Goal: Task Accomplishment & Management: Manage account settings

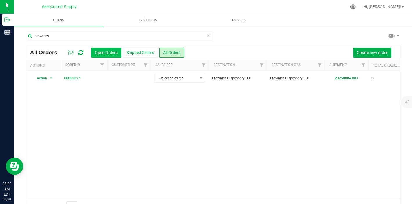
click at [100, 54] on button "Open Orders" at bounding box center [106, 53] width 30 height 10
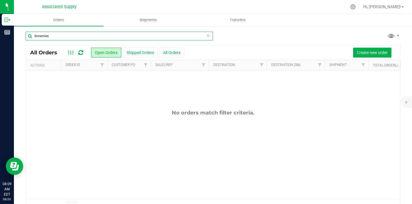
click at [205, 37] on input "brownies" at bounding box center [120, 36] width 188 height 9
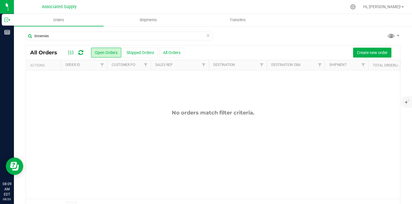
click at [210, 35] on icon at bounding box center [208, 35] width 4 height 7
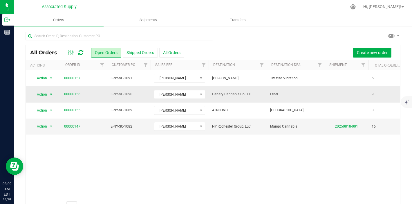
click at [51, 94] on span "select" at bounding box center [51, 94] width 5 height 5
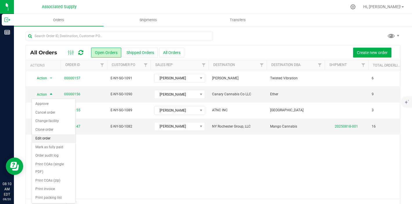
click at [51, 136] on li "Edit order" at bounding box center [54, 138] width 44 height 9
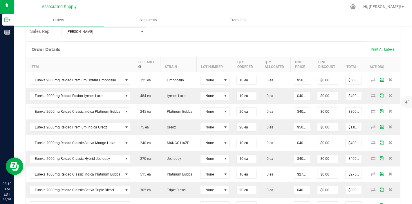
scroll to position [134, 0]
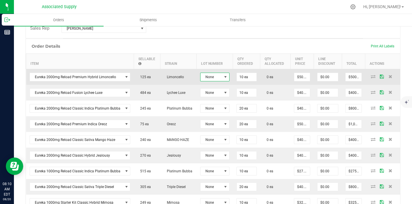
click at [218, 76] on span "None" at bounding box center [211, 77] width 21 height 8
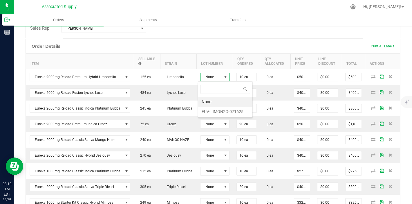
scroll to position [9, 29]
click at [218, 108] on li "EUV-LIMON2G-071625" at bounding box center [225, 112] width 54 height 10
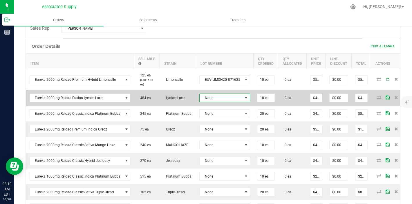
click at [217, 95] on span "None" at bounding box center [221, 98] width 43 height 8
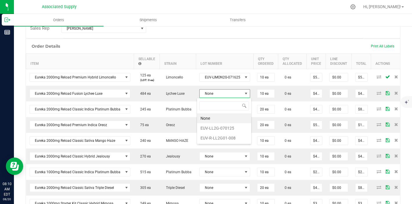
scroll to position [9, 51]
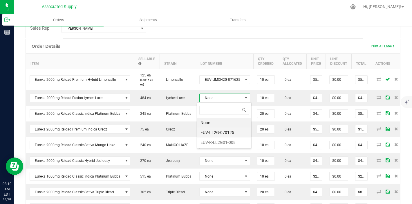
click at [218, 131] on li "EUV-LL2G-070125" at bounding box center [224, 133] width 54 height 10
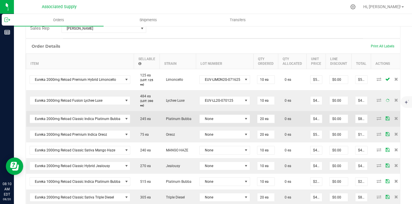
click at [218, 123] on td "None" at bounding box center [225, 119] width 58 height 16
click at [215, 118] on span "None" at bounding box center [221, 119] width 43 height 8
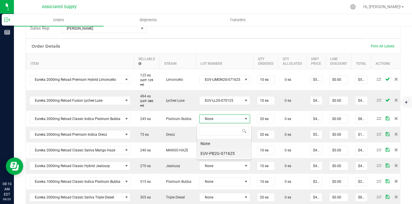
click at [217, 152] on li "EUV-PB2G-071625" at bounding box center [224, 153] width 54 height 10
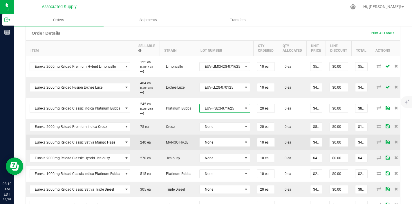
scroll to position [159, 0]
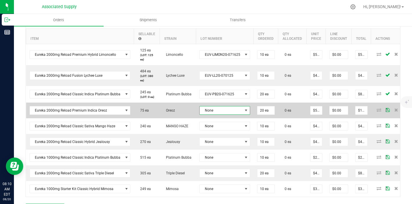
click at [218, 111] on span "None" at bounding box center [221, 110] width 43 height 8
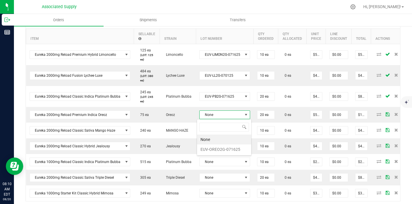
scroll to position [9, 51]
click at [218, 148] on li "EUV-OREO2G-071625" at bounding box center [224, 149] width 54 height 10
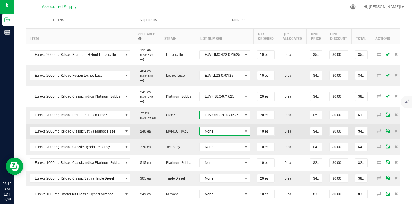
click at [219, 135] on span "None" at bounding box center [221, 131] width 43 height 8
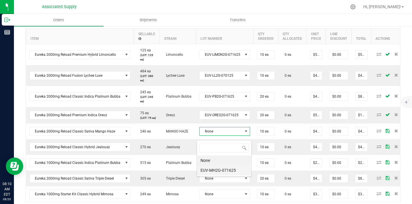
click at [221, 168] on li "EUV-MH2G-071625" at bounding box center [224, 170] width 54 height 10
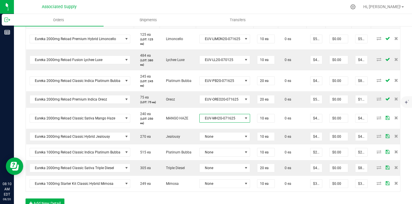
scroll to position [204, 0]
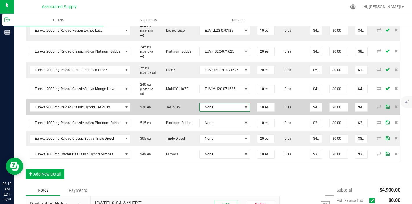
click at [220, 111] on span "None" at bounding box center [221, 107] width 43 height 8
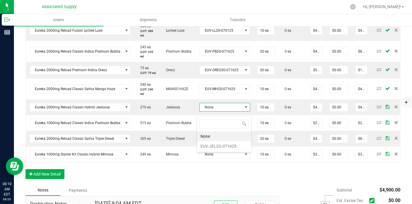
scroll to position [0, 0]
click at [220, 144] on li "EUV-JEL2G-071625" at bounding box center [224, 146] width 54 height 10
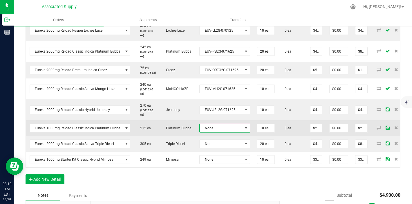
click at [220, 132] on span "None" at bounding box center [221, 128] width 43 height 8
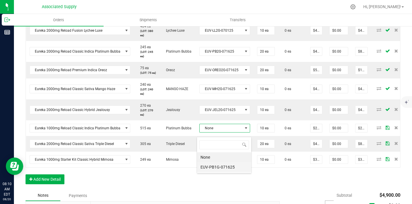
click at [225, 166] on li "EUV-PB1G-071625" at bounding box center [224, 167] width 54 height 10
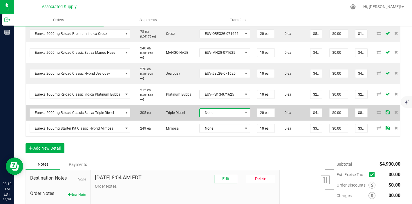
click at [222, 117] on span "None" at bounding box center [221, 113] width 43 height 8
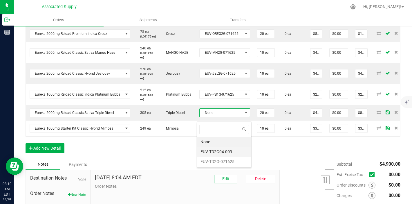
click at [222, 148] on li "EUV-TD2G04-009" at bounding box center [224, 152] width 54 height 10
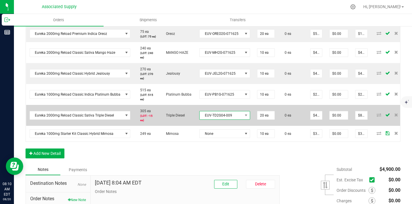
drag, startPoint x: 225, startPoint y: 126, endPoint x: 224, endPoint y: 117, distance: 8.8
click at [224, 117] on span "EUV-TD2G04-009" at bounding box center [221, 115] width 43 height 8
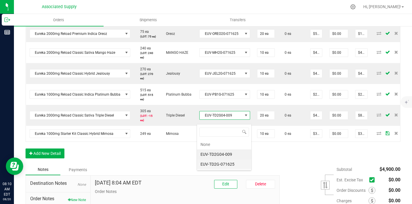
click at [228, 164] on li "EUV-TD2G-071625" at bounding box center [224, 164] width 54 height 10
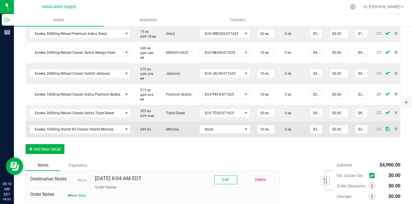
click at [229, 137] on td "None" at bounding box center [225, 129] width 58 height 16
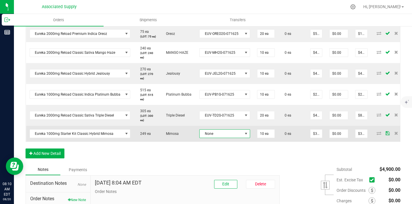
click at [228, 138] on span "None" at bounding box center [221, 134] width 43 height 8
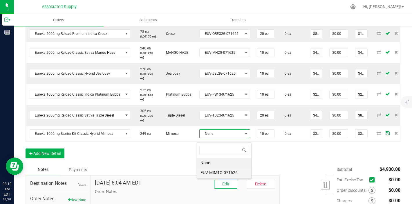
click at [229, 173] on li "EUV-MIM1G-071625" at bounding box center [224, 173] width 54 height 10
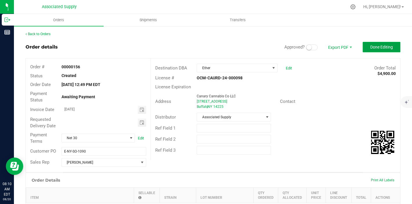
click at [376, 49] on span "Done Editing" at bounding box center [382, 47] width 23 height 5
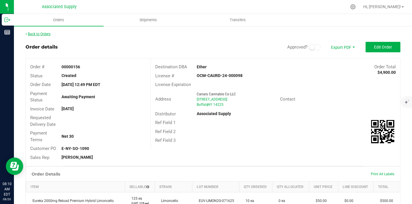
click at [42, 32] on link "Back to Orders" at bounding box center [38, 34] width 25 height 4
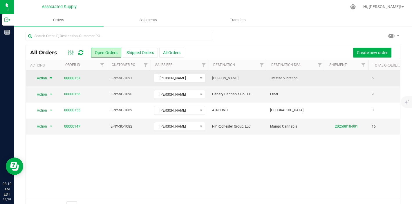
click at [50, 77] on span "select" at bounding box center [51, 78] width 5 height 5
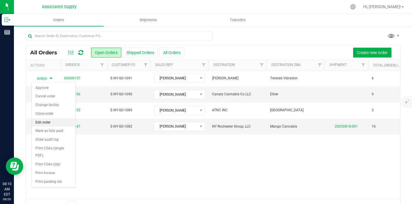
click at [53, 122] on li "Edit order" at bounding box center [54, 122] width 44 height 9
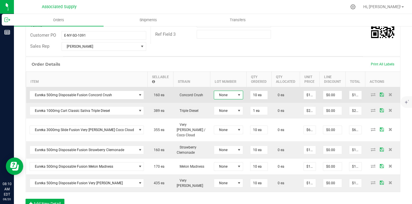
click at [237, 95] on span at bounding box center [239, 95] width 5 height 5
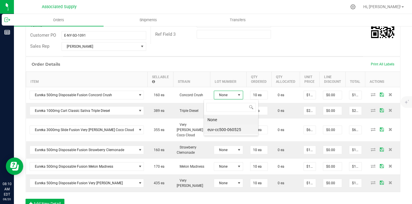
click at [231, 131] on li "euv-cc500-060525" at bounding box center [231, 130] width 54 height 10
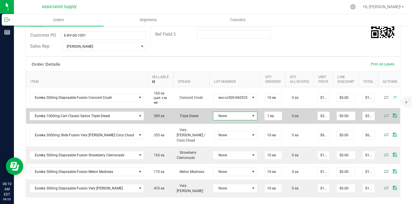
click at [229, 116] on span "None" at bounding box center [231, 116] width 37 height 8
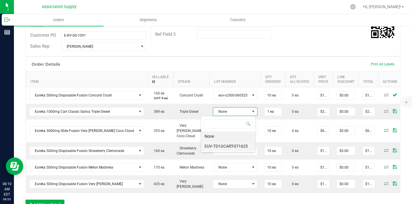
click at [226, 149] on li "EUV-TD1GCART-071625" at bounding box center [228, 146] width 54 height 10
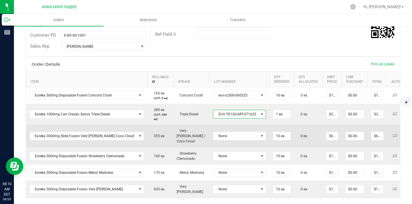
click at [226, 128] on td "None" at bounding box center [240, 136] width 60 height 23
click at [226, 132] on span "None" at bounding box center [235, 136] width 45 height 8
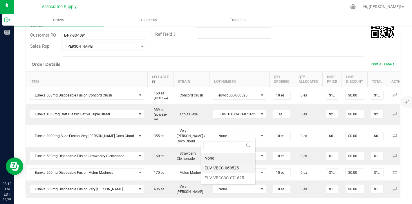
click at [226, 169] on li "EUV-VBCC-060525" at bounding box center [228, 168] width 54 height 10
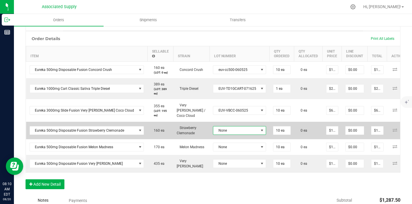
click at [229, 131] on span "None" at bounding box center [235, 130] width 45 height 8
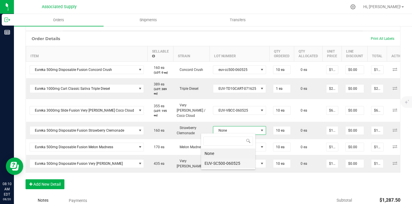
click at [228, 166] on li "EUV-SC500-060525" at bounding box center [228, 163] width 54 height 10
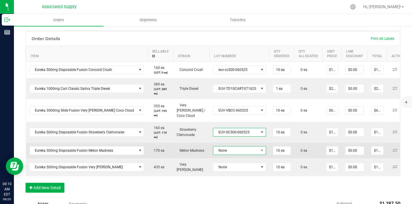
click at [229, 147] on span "None" at bounding box center [235, 150] width 45 height 8
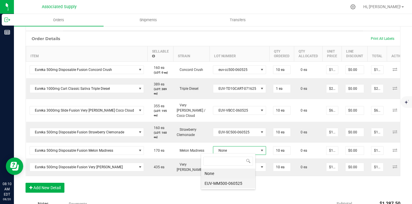
click at [229, 182] on li "EUV-MM500-060525" at bounding box center [228, 183] width 54 height 10
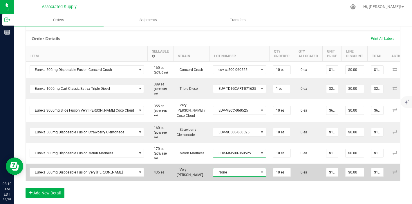
click at [231, 168] on span "None" at bounding box center [235, 172] width 45 height 8
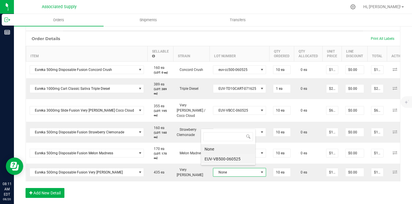
click at [230, 157] on li "EUV-VB500-060525" at bounding box center [228, 159] width 54 height 10
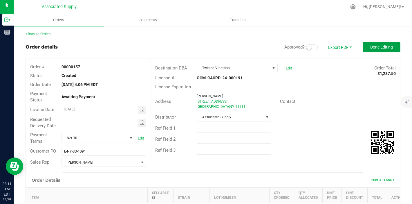
click at [372, 47] on span "Done Editing" at bounding box center [382, 47] width 23 height 5
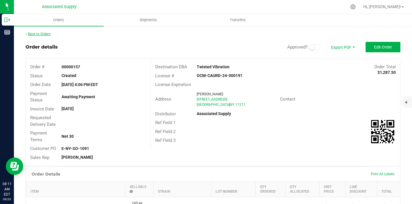
click at [49, 33] on link "Back to Orders" at bounding box center [38, 34] width 25 height 4
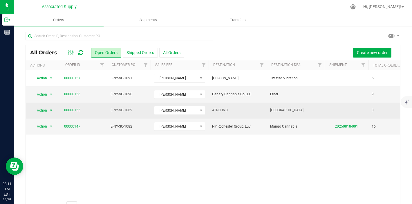
click at [51, 110] on span "select" at bounding box center [51, 110] width 5 height 5
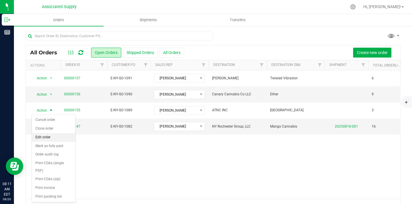
click at [51, 137] on li "Edit order" at bounding box center [54, 137] width 44 height 9
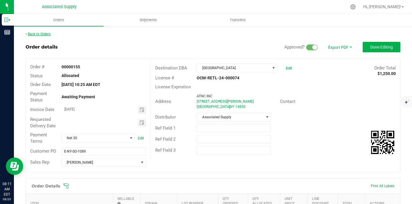
click at [44, 34] on link "Back to Orders" at bounding box center [38, 34] width 25 height 4
